Goal: Task Accomplishment & Management: Complete application form

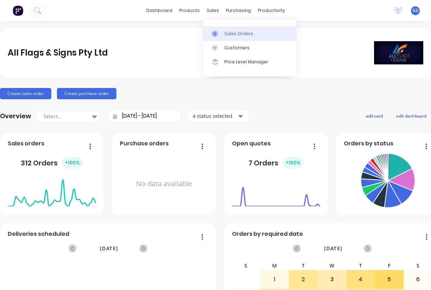
click at [232, 35] on div "Sales Orders" at bounding box center [238, 34] width 29 height 6
click at [233, 38] on link "Sales Orders" at bounding box center [249, 33] width 93 height 14
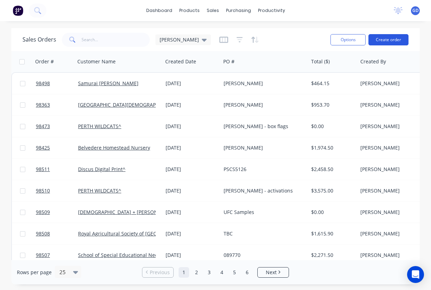
click at [384, 38] on button "Create order" at bounding box center [388, 39] width 40 height 11
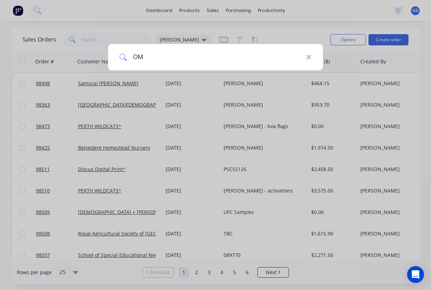
type input "OMG"
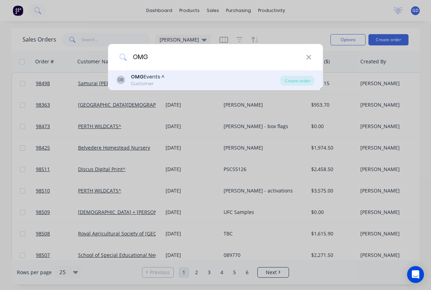
click at [147, 79] on div "OMG Events ^" at bounding box center [148, 76] width 34 height 7
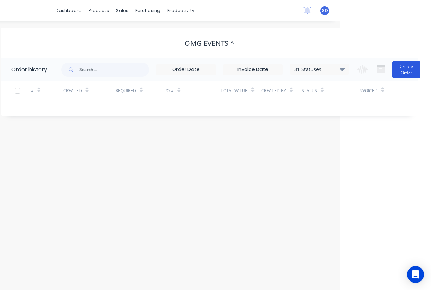
scroll to position [0, 91]
click at [409, 70] on button "Create Order" at bounding box center [406, 70] width 28 height 18
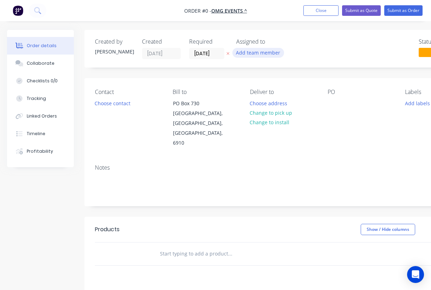
click at [256, 54] on button "Add team member" at bounding box center [258, 52] width 52 height 9
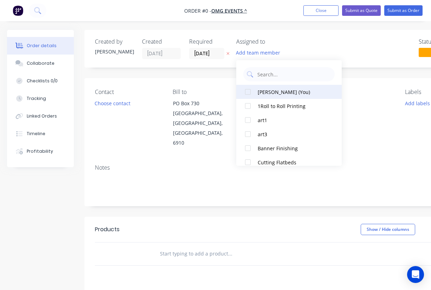
click at [245, 95] on div at bounding box center [248, 92] width 14 height 14
click at [347, 113] on div "Order details Collaborate Checklists 0/0 Tracking Linked Orders Timeline Profit…" at bounding box center [244, 237] width 489 height 415
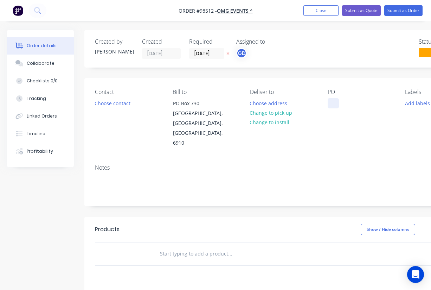
click at [334, 100] on div at bounding box center [332, 103] width 11 height 10
click at [336, 130] on div "Contact Choose contact Bill to PO Box 730 Claremont, Western Australia, Austral…" at bounding box center [282, 118] width 397 height 80
click at [126, 101] on button "Choose contact" at bounding box center [112, 102] width 43 height 9
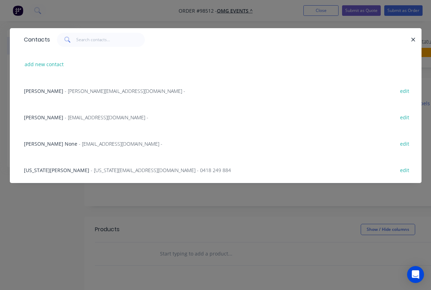
click at [40, 171] on span "Georgia Morrell" at bounding box center [56, 170] width 65 height 7
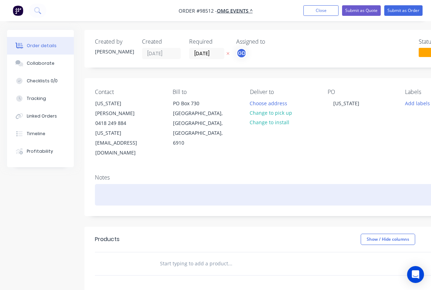
click at [102, 184] on div at bounding box center [283, 194] width 376 height 21
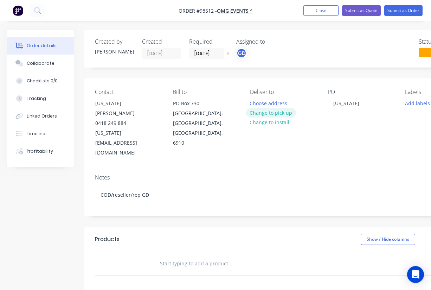
click at [281, 111] on button "Change to pick up" at bounding box center [271, 112] width 50 height 9
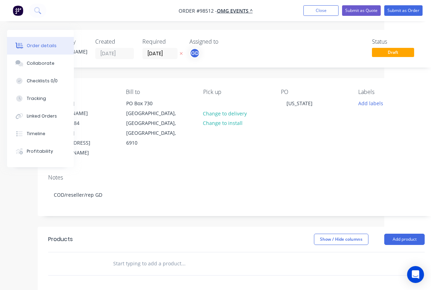
scroll to position [0, 53]
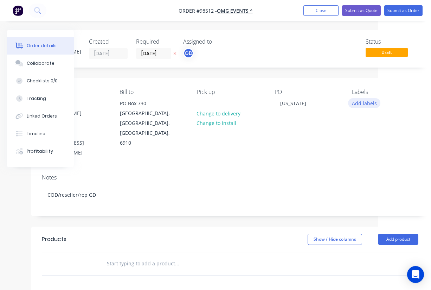
click at [368, 103] on button "Add labels" at bounding box center [364, 102] width 32 height 9
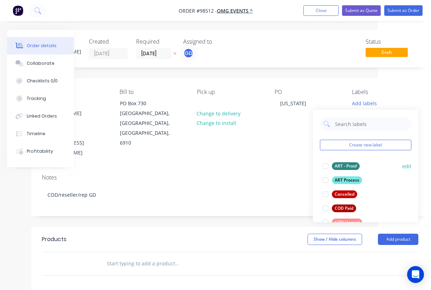
click at [350, 169] on div "ART - Proof" at bounding box center [346, 166] width 28 height 8
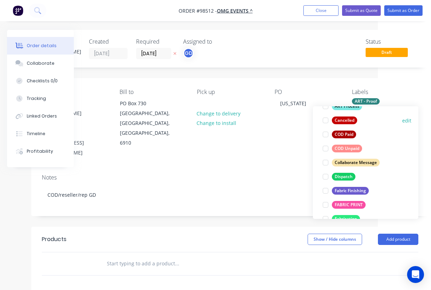
scroll to position [71, 0]
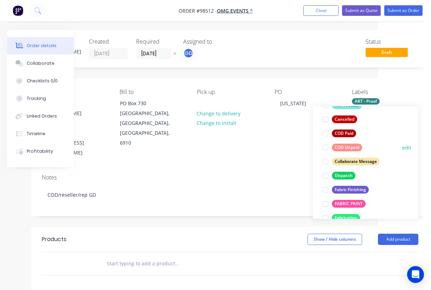
click at [349, 147] on div "COD Unpaid" at bounding box center [347, 147] width 30 height 8
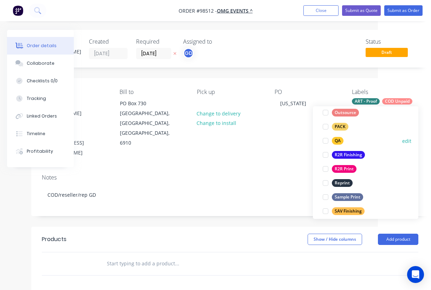
scroll to position [261, 0]
click at [348, 152] on div "R2R Finishing" at bounding box center [348, 154] width 33 height 8
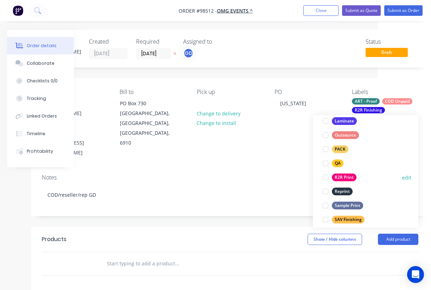
click at [347, 176] on div "R2R Print" at bounding box center [344, 177] width 25 height 8
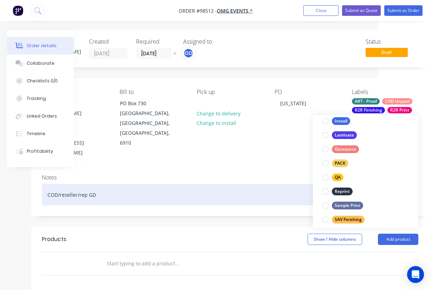
click at [262, 184] on div "COD/reseller/rep GD" at bounding box center [230, 194] width 376 height 21
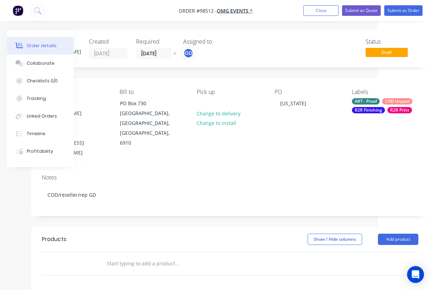
paste input "1 x 3.15m W x 1.5m H, Vinyl banner with eyelets every 300mm. (digi)"
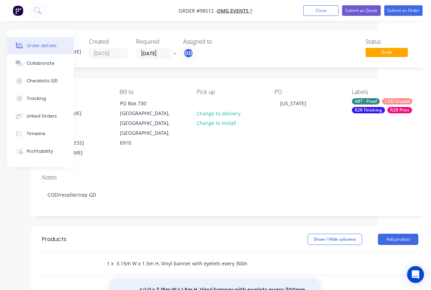
type input "1 x 3.15m W x 1.5m H, Vinyl banner with eyelets every 300mm. (digi)"
click at [214, 279] on button "Add 1 x 3.15m W x 1.5m H, Vinyl banner with eyelets every 300mm. (digi) to order" at bounding box center [214, 293] width 211 height 29
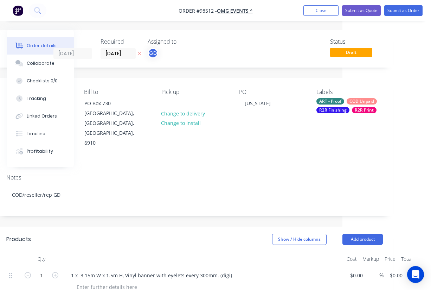
scroll to position [0, 93]
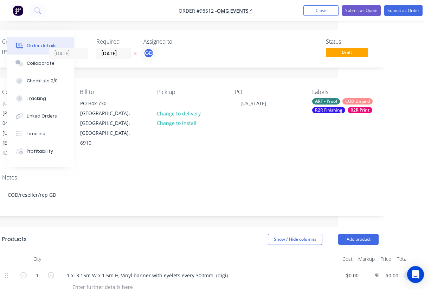
click at [412, 270] on input "0.00" at bounding box center [415, 275] width 16 height 10
type input "$490.00"
click at [224, 233] on div "Show / Hide columns Add product" at bounding box center [230, 238] width 296 height 11
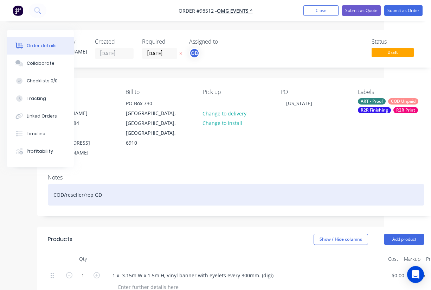
scroll to position [0, 0]
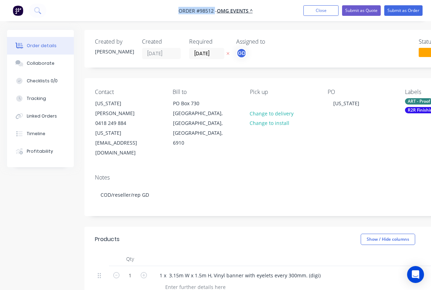
drag, startPoint x: 173, startPoint y: 9, endPoint x: 214, endPoint y: 11, distance: 40.8
click at [214, 11] on nav "Order #98512 - OMG Events ^ Add product Close Submit as Quote Submit as Order" at bounding box center [215, 10] width 431 height 21
copy span "Order #98512"
click at [320, 11] on button "Close" at bounding box center [320, 10] width 35 height 11
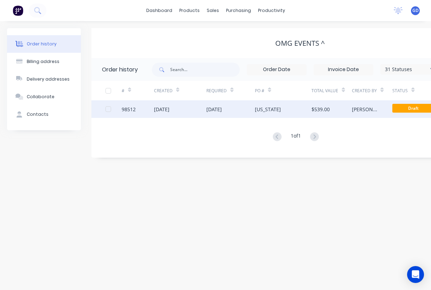
click at [128, 109] on div "98512" at bounding box center [129, 108] width 14 height 7
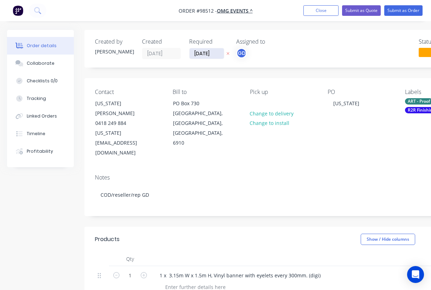
click at [207, 55] on input "[DATE]" at bounding box center [206, 53] width 34 height 11
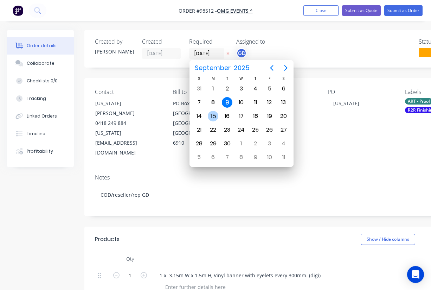
click at [211, 115] on div "15" at bounding box center [213, 116] width 11 height 11
type input "15/09/25"
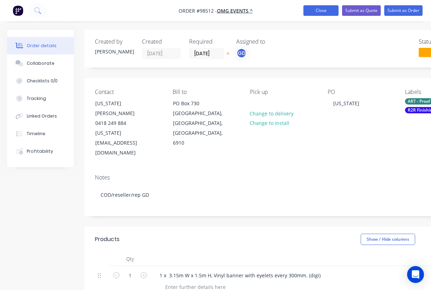
click at [321, 12] on button "Close" at bounding box center [320, 10] width 35 height 11
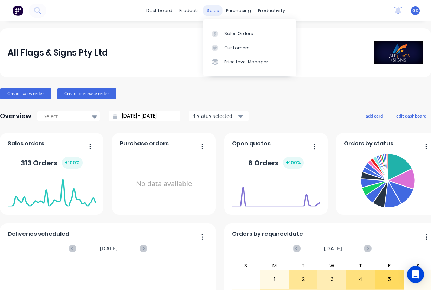
click at [212, 11] on div "sales" at bounding box center [212, 10] width 19 height 11
click at [235, 37] on div "Sales Orders" at bounding box center [238, 34] width 29 height 6
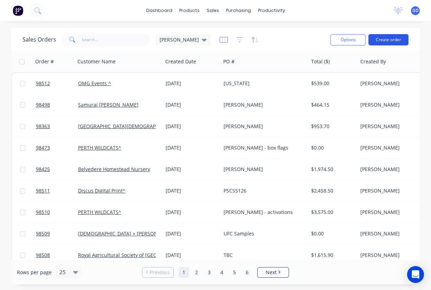
click at [378, 41] on button "Create order" at bounding box center [388, 39] width 40 height 11
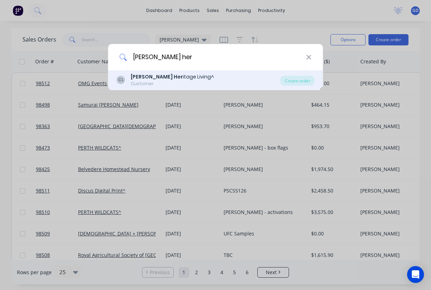
type input "Curtin her"
click at [169, 78] on div "Curtin Her itage Living^" at bounding box center [172, 76] width 83 height 7
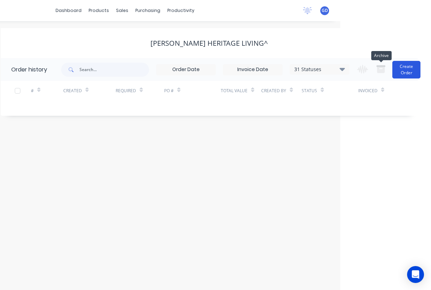
scroll to position [0, 91]
click at [402, 70] on button "Create Order" at bounding box center [406, 70] width 28 height 18
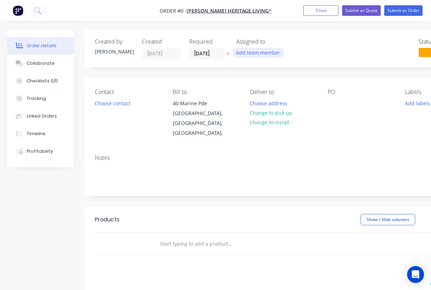
click at [264, 56] on button "Add team member" at bounding box center [258, 52] width 52 height 9
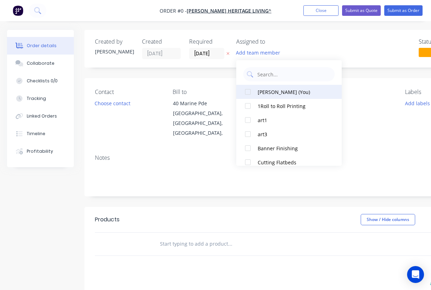
click at [249, 91] on div at bounding box center [248, 92] width 14 height 14
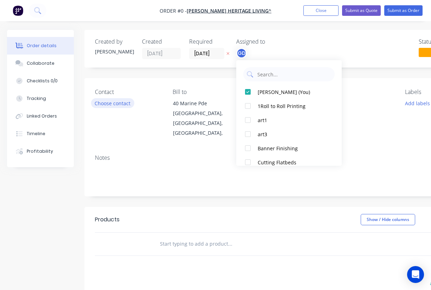
click at [113, 102] on div "Order details Collaborate Checklists 0/0 Tracking Linked Orders Timeline Profit…" at bounding box center [244, 232] width 489 height 405
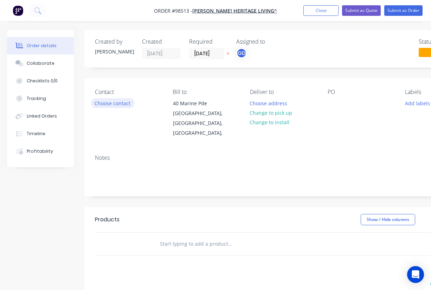
click at [113, 102] on button "Choose contact" at bounding box center [112, 102] width 43 height 9
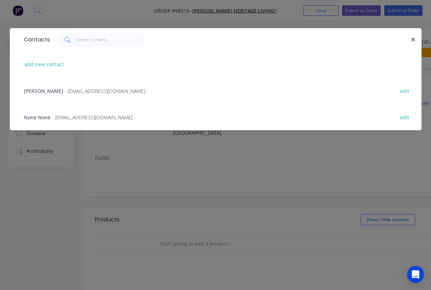
click at [45, 92] on span "Sherryn Rietdyk" at bounding box center [43, 90] width 39 height 7
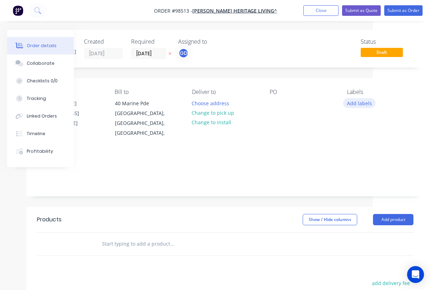
scroll to position [0, 58]
click at [321, 10] on button "Close" at bounding box center [320, 10] width 35 height 11
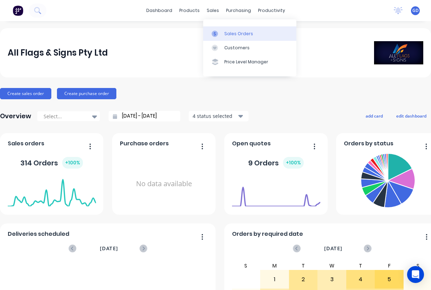
click at [231, 32] on div "Sales Orders" at bounding box center [238, 34] width 29 height 6
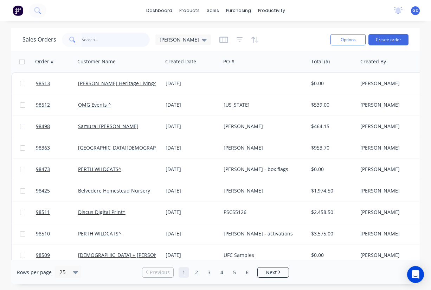
click at [102, 40] on input "text" at bounding box center [116, 40] width 69 height 14
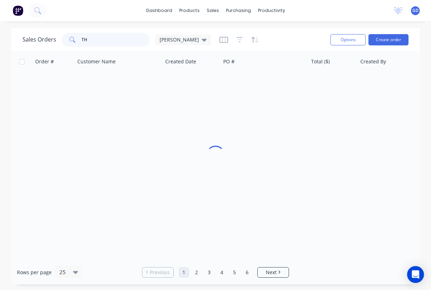
type input "T"
type input "H"
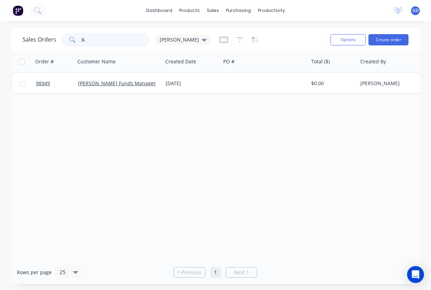
type input "J"
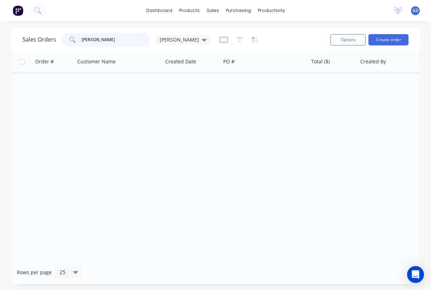
type input "Ariana"
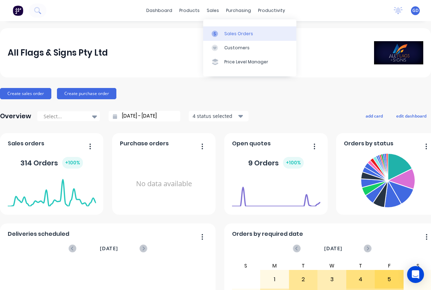
click at [229, 35] on div "Sales Orders" at bounding box center [238, 34] width 29 height 6
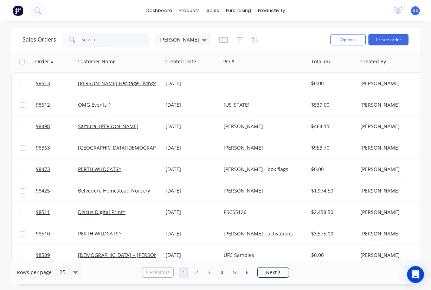
click at [93, 43] on input "text" at bounding box center [116, 40] width 69 height 14
paste input "98410"
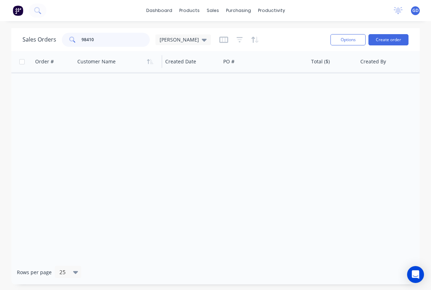
type input "98410"
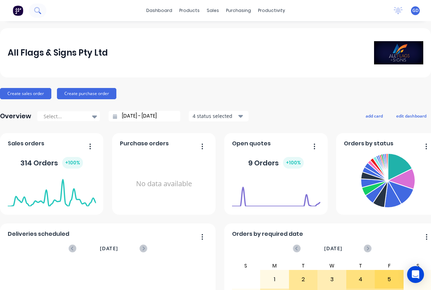
click at [38, 8] on icon at bounding box center [37, 10] width 7 height 7
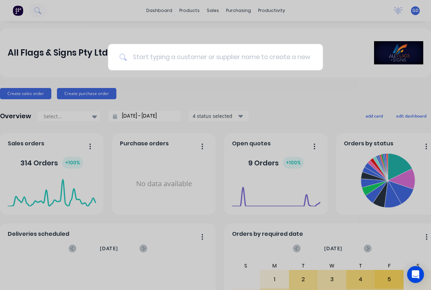
click at [158, 59] on input at bounding box center [219, 57] width 184 height 26
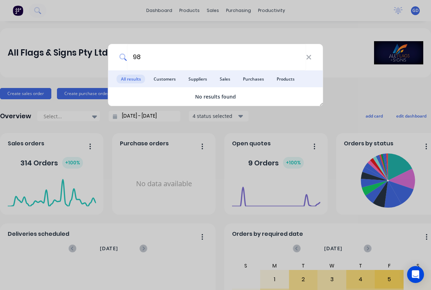
type input "9"
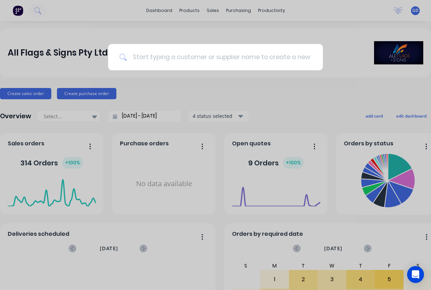
click at [179, 59] on input at bounding box center [219, 57] width 184 height 26
paste input "Department of Housing and Works"
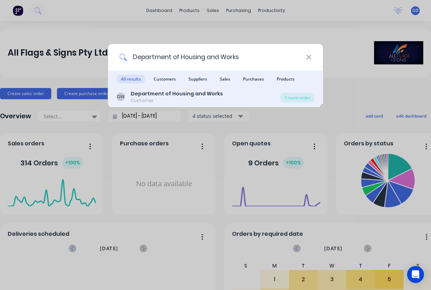
type input "Department of Housing and Works"
click at [175, 99] on div "Customer" at bounding box center [177, 100] width 92 height 6
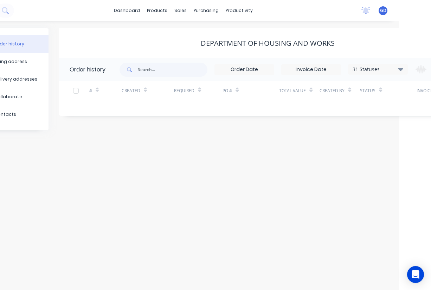
scroll to position [0, 38]
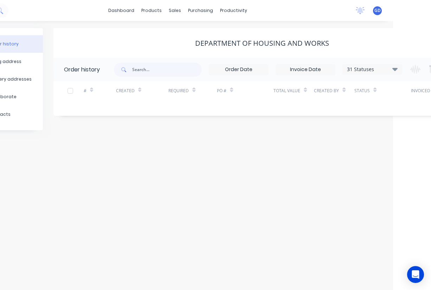
click at [394, 70] on icon at bounding box center [394, 68] width 5 height 3
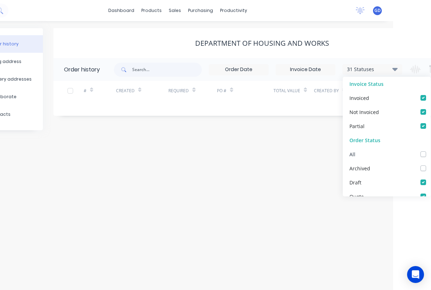
click at [430, 150] on label at bounding box center [430, 150] width 0 height 0
click at [430, 155] on input "checkbox" at bounding box center [433, 153] width 6 height 7
checkbox input "true"
click at [96, 108] on div "# Created Required PO # Total Value Created By Status Invoiced" at bounding box center [257, 95] width 408 height 28
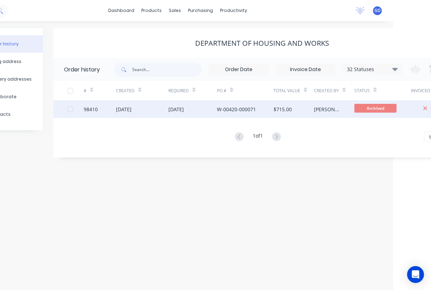
click at [92, 110] on div "98410" at bounding box center [91, 108] width 14 height 7
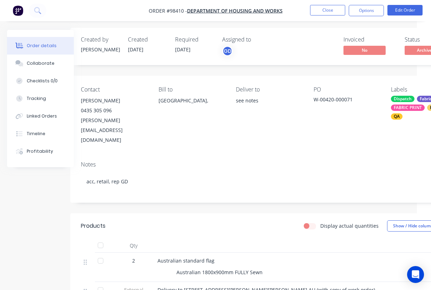
scroll to position [2, 14]
drag, startPoint x: 144, startPoint y: 11, endPoint x: 186, endPoint y: 12, distance: 41.8
click at [186, 12] on nav "Order #98410 - Department of Housing and Works Close Options Edit Order" at bounding box center [215, 10] width 431 height 21
copy span "Order #98410 -"
click at [98, 9] on nav "Order #98410 - Department of Housing and Works Close Options Edit Order" at bounding box center [215, 10] width 431 height 21
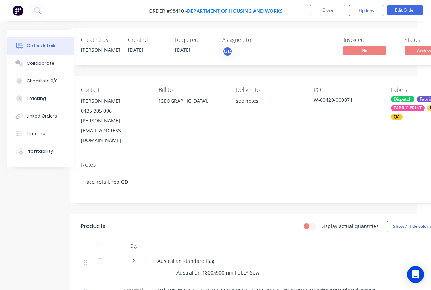
drag, startPoint x: 127, startPoint y: 12, endPoint x: 196, endPoint y: 8, distance: 69.3
click at [196, 8] on nav "Order #98410 - Department of Housing and Works Close Options Edit Order" at bounding box center [215, 10] width 431 height 21
copy span "Order #98410 -"
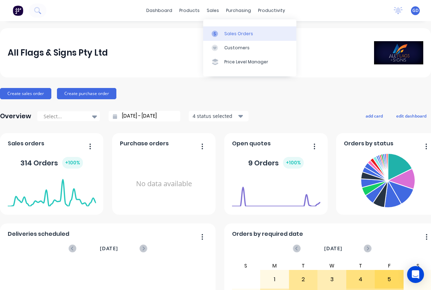
click at [228, 32] on div "Sales Orders" at bounding box center [238, 34] width 29 height 6
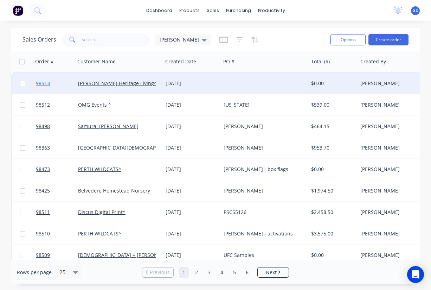
click at [45, 82] on span "98513" at bounding box center [43, 83] width 14 height 7
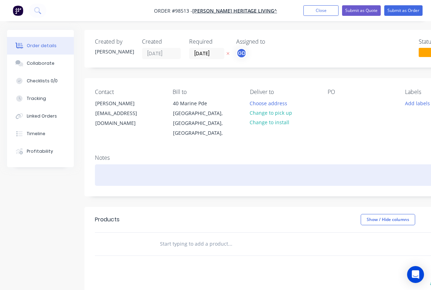
click at [107, 164] on div at bounding box center [283, 174] width 376 height 21
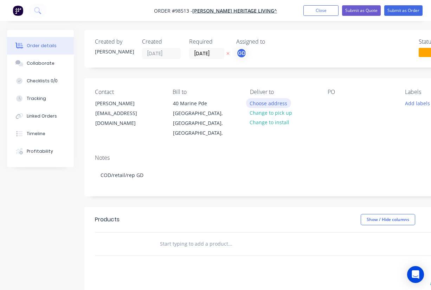
click at [271, 105] on button "Choose address" at bounding box center [268, 102] width 45 height 9
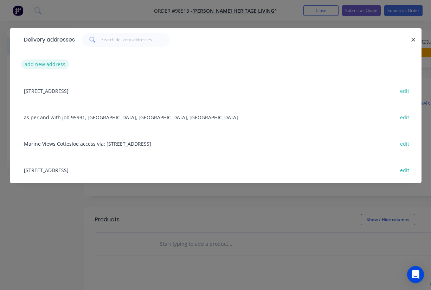
click at [54, 66] on button "add new address" at bounding box center [45, 63] width 48 height 9
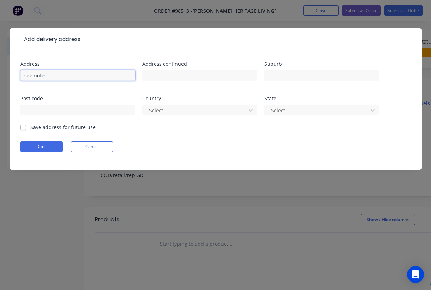
type input "see notes"
click at [30, 128] on label "Save address for future use" at bounding box center [62, 126] width 65 height 7
click at [23, 128] on input "Save address for future use" at bounding box center [23, 126] width 6 height 7
checkbox input "true"
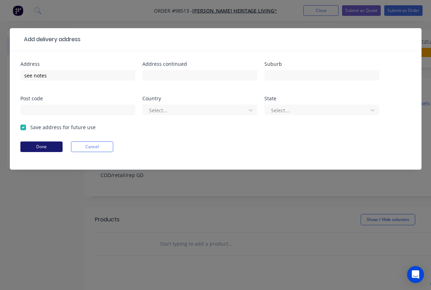
click at [40, 150] on button "Done" at bounding box center [41, 146] width 42 height 11
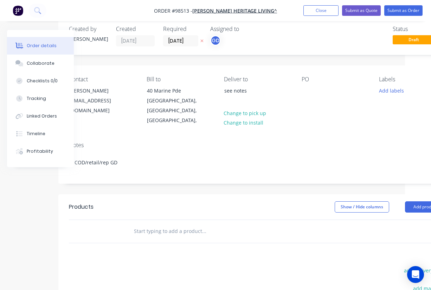
scroll to position [13, 37]
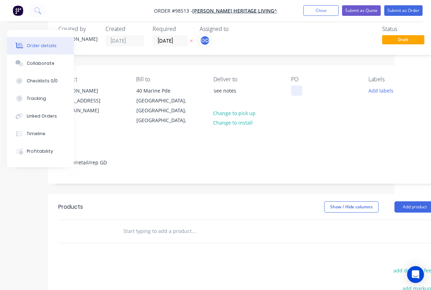
click at [296, 91] on div at bounding box center [296, 90] width 11 height 10
click at [316, 118] on div "Contact [PERSON_NAME] [EMAIL_ADDRESS][DOMAIN_NAME] Bill to [STREET_ADDRESS], De…" at bounding box center [246, 100] width 397 height 71
click at [379, 89] on button "Add labels" at bounding box center [380, 89] width 32 height 9
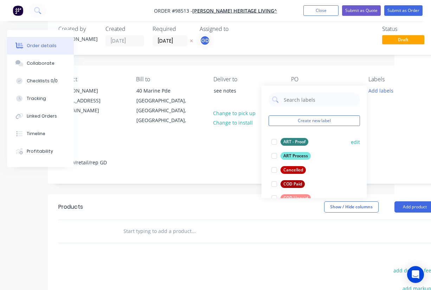
click at [297, 140] on div "ART - Proof" at bounding box center [294, 142] width 28 height 8
click at [298, 155] on div "ART Process" at bounding box center [295, 156] width 30 height 8
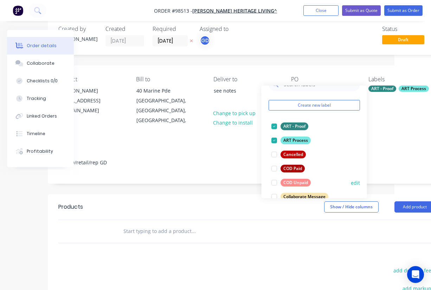
click at [298, 180] on div "COD Unpaid" at bounding box center [295, 182] width 30 height 8
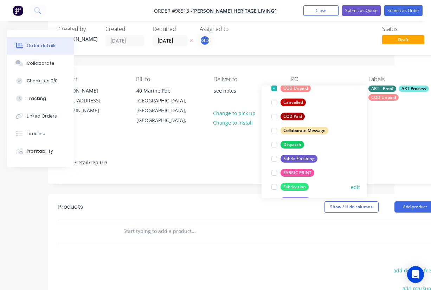
scroll to position [90, 0]
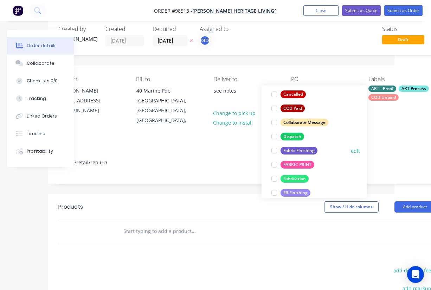
click at [298, 149] on div "Fabric Finishing" at bounding box center [298, 151] width 37 height 8
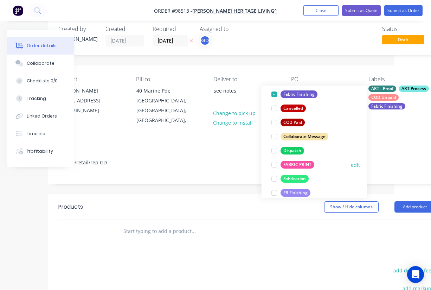
click at [298, 162] on div "FABRIC PRINT" at bounding box center [297, 165] width 34 height 8
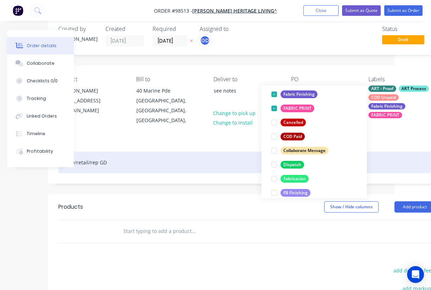
click at [213, 151] on div "COD/retail/rep GD" at bounding box center [246, 161] width 376 height 21
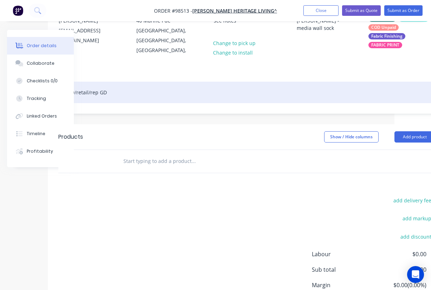
scroll to position [83, 37]
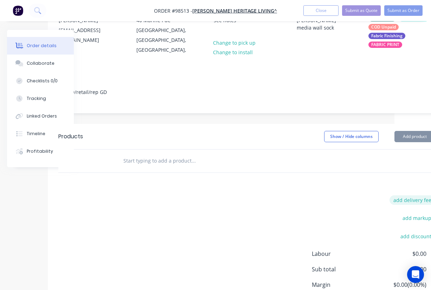
click at [410, 195] on button "add delivery fee" at bounding box center [411, 199] width 45 height 9
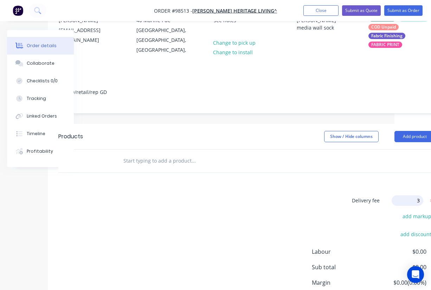
type input "30"
click at [321, 183] on div "Products Show / Hide columns Add product Delivery fee Delivery fee Delivery fee…" at bounding box center [246, 232] width 397 height 216
click at [139, 154] on input "text" at bounding box center [193, 161] width 141 height 14
paste input "Artwork set up/changes $150+GST"
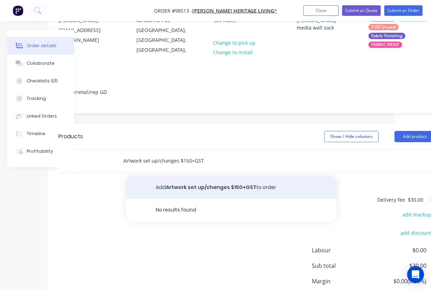
type input "Artwork set up/changes $150+GST"
click at [182, 182] on button "Add Artwork set up/changes $150+GST to order" at bounding box center [231, 187] width 211 height 22
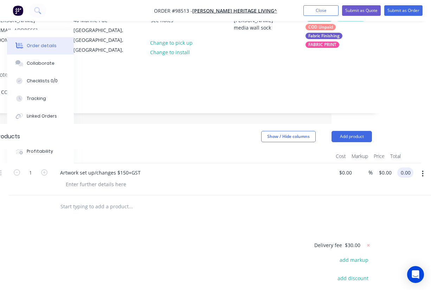
click at [405, 167] on input "0.00" at bounding box center [406, 172] width 13 height 10
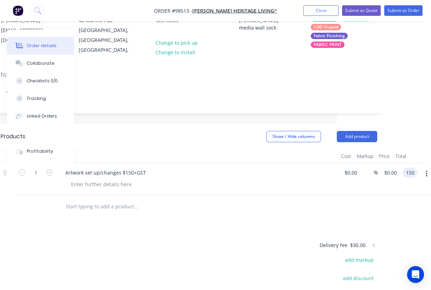
type input "150"
type input "$150.00"
click at [310, 215] on div "Products Show / Hide columns Add product Qty Cost Markup Price Total 1 Artwork …" at bounding box center [188, 253] width 397 height 259
click at [94, 199] on input "text" at bounding box center [135, 206] width 141 height 14
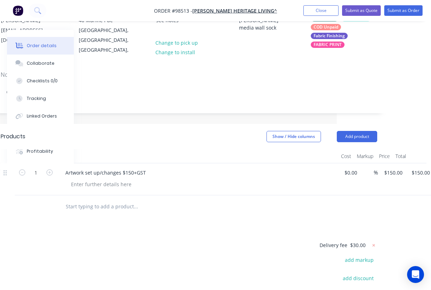
paste input "sock only for the V02 2400 double sided"
type input "sock only for the V02 2400 double sided"
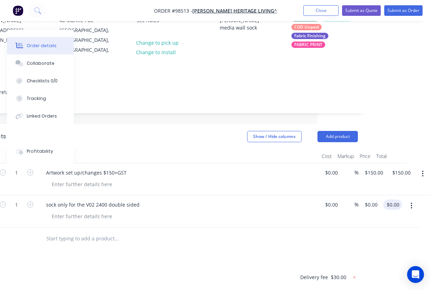
scroll to position [83, 113]
click at [358, 198] on div "1 sock only for the V02 2400 double sided $0.00 $0.00 % $0.00 $0.00 0.00 0.00" at bounding box center [169, 211] width 376 height 32
type input "659"
type input "$659.00"
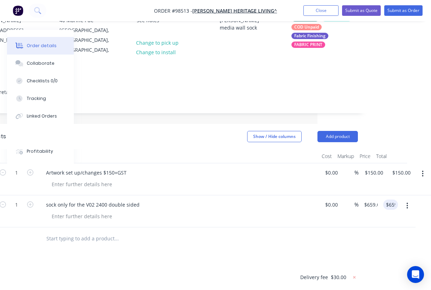
click at [298, 227] on div at bounding box center [169, 238] width 376 height 23
click at [329, 133] on button "Add product" at bounding box center [337, 136] width 40 height 11
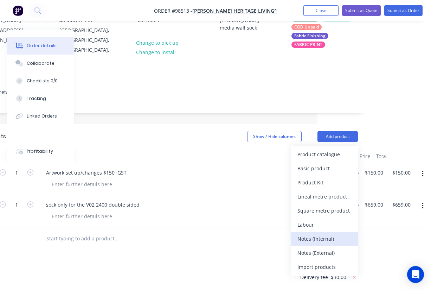
click at [319, 233] on div "Notes (Internal)" at bounding box center [324, 238] width 54 height 10
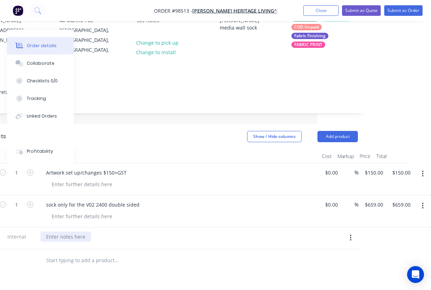
click at [75, 231] on div at bounding box center [65, 236] width 51 height 10
paste div
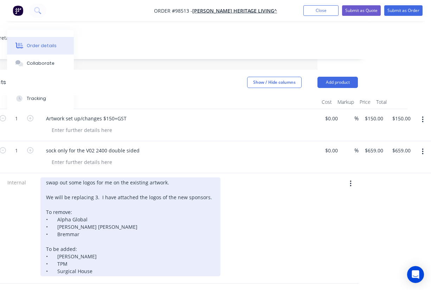
scroll to position [145, 113]
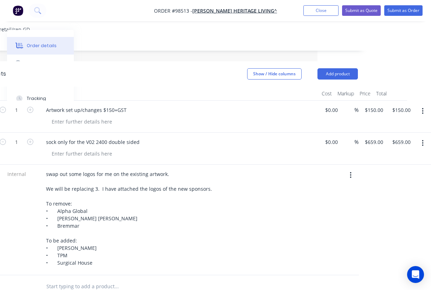
click at [252, 220] on div "swap out some logos for me on the existing artwork. We will be replacing 3. I h…" at bounding box center [177, 218] width 275 height 99
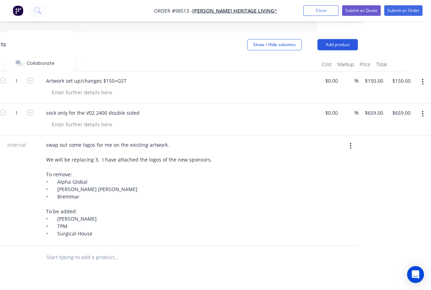
click at [335, 39] on button "Add product" at bounding box center [337, 44] width 40 height 11
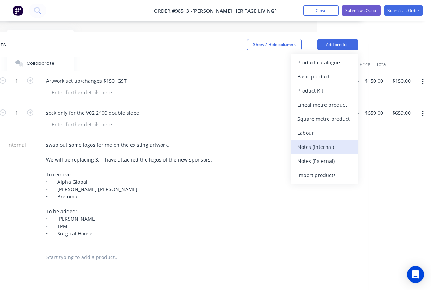
click at [321, 142] on div "Notes (Internal)" at bounding box center [324, 147] width 54 height 10
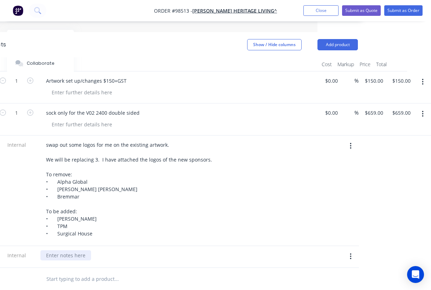
click at [74, 250] on div at bounding box center [65, 255] width 51 height 10
paste div
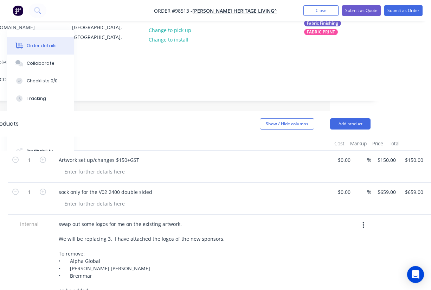
scroll to position [0, 101]
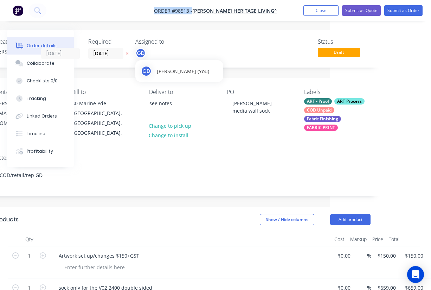
drag, startPoint x: 157, startPoint y: 8, endPoint x: 198, endPoint y: 9, distance: 41.5
click at [202, 10] on nav "Order #98513 - [PERSON_NAME] Heritage Living^ Add product Close Submit as Quote…" at bounding box center [215, 10] width 431 height 21
copy span "Order #98513 -"
click at [324, 7] on button "Close" at bounding box center [320, 10] width 35 height 11
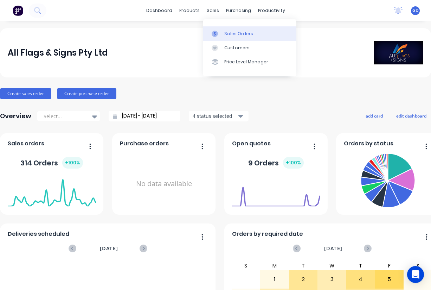
click at [227, 33] on div "Sales Orders" at bounding box center [238, 34] width 29 height 6
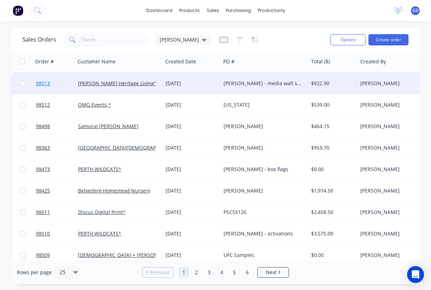
click at [47, 85] on span "98513" at bounding box center [43, 83] width 14 height 7
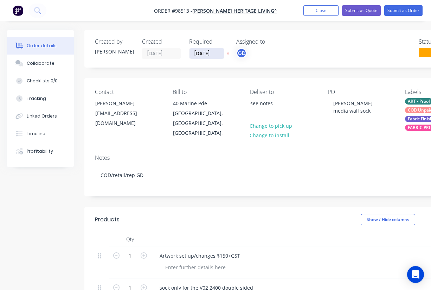
click at [204, 52] on input "[DATE]" at bounding box center [206, 53] width 34 height 11
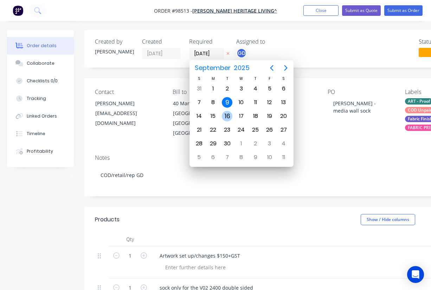
click at [228, 115] on div "16" at bounding box center [227, 116] width 11 height 11
type input "16/09/25"
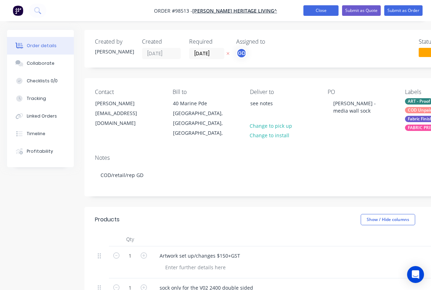
click at [318, 9] on button "Close" at bounding box center [320, 10] width 35 height 11
